Goal: Transaction & Acquisition: Book appointment/travel/reservation

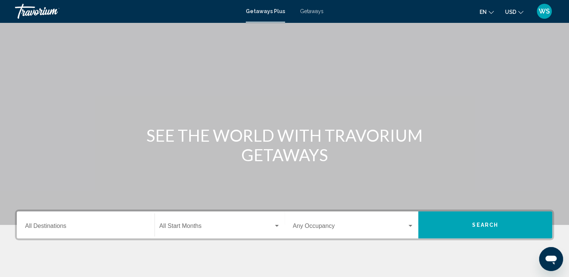
scroll to position [112, 0]
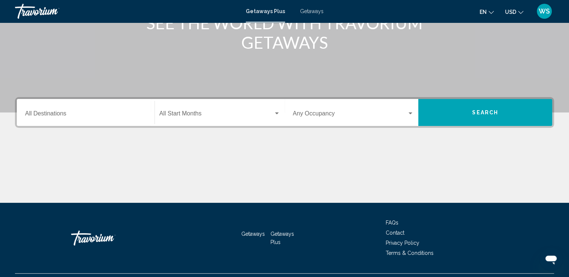
click at [476, 112] on span "Search" at bounding box center [485, 113] width 26 height 6
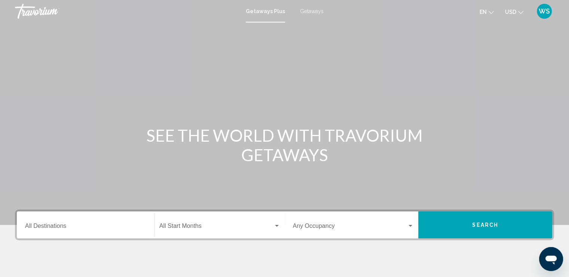
click at [472, 219] on button "Search" at bounding box center [485, 224] width 134 height 27
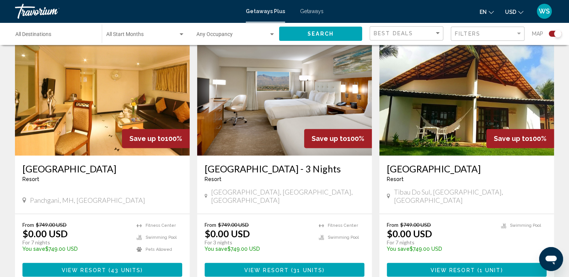
scroll to position [262, 0]
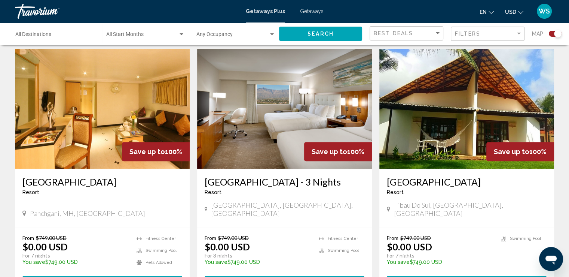
click at [272, 127] on img "Main content" at bounding box center [284, 109] width 175 height 120
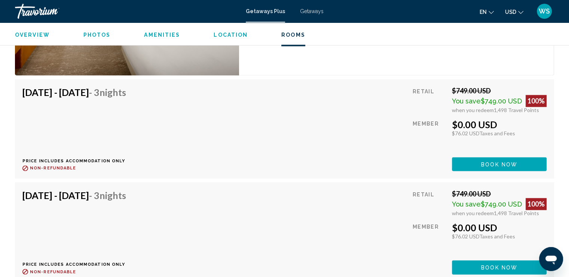
scroll to position [1160, 0]
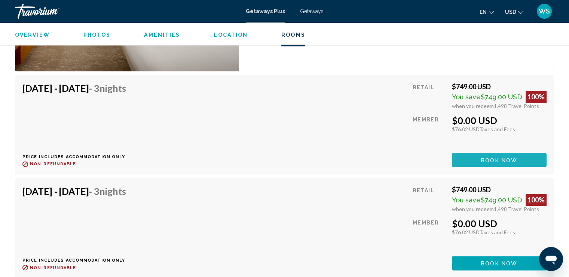
click at [492, 157] on span "Book now" at bounding box center [499, 160] width 36 height 6
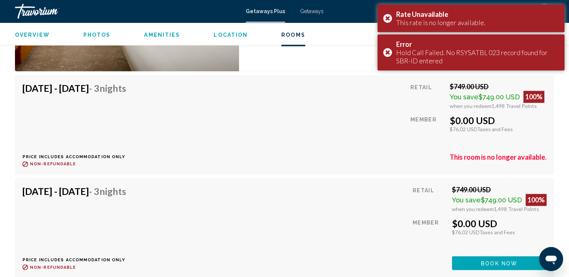
click at [304, 124] on div "[DATE] - [DATE] - 3 Nights Price includes accommodation only Refundable until :…" at bounding box center [284, 124] width 524 height 84
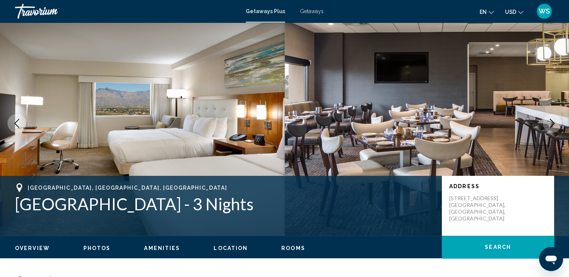
scroll to position [0, 0]
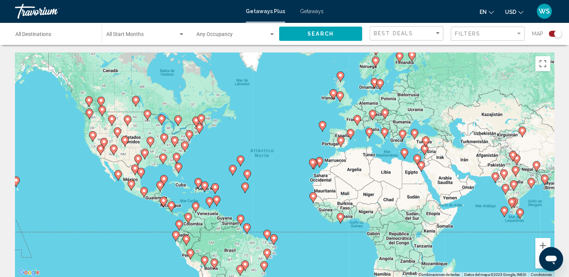
click at [547, 10] on span "WS" at bounding box center [544, 10] width 11 height 7
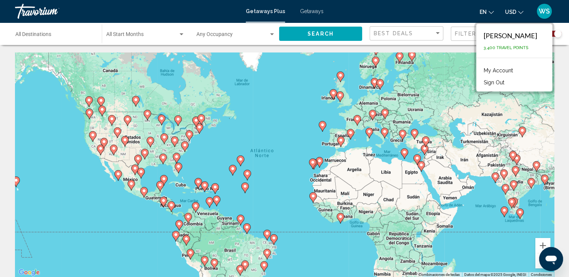
click at [480, 84] on button "Sign Out" at bounding box center [494, 82] width 28 height 10
